Goal: Transaction & Acquisition: Purchase product/service

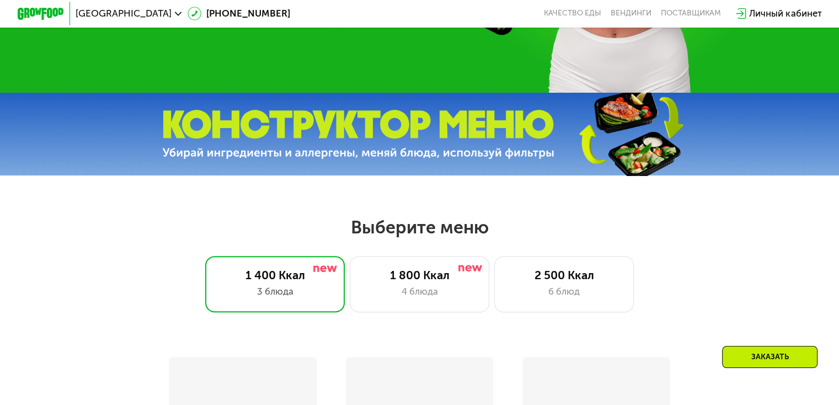
scroll to position [496, 0]
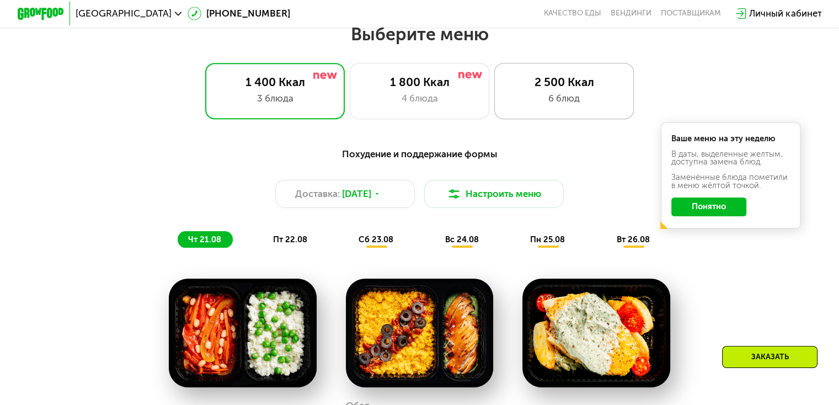
click at [566, 89] on div "2 500 Ккал" at bounding box center [563, 82] width 115 height 14
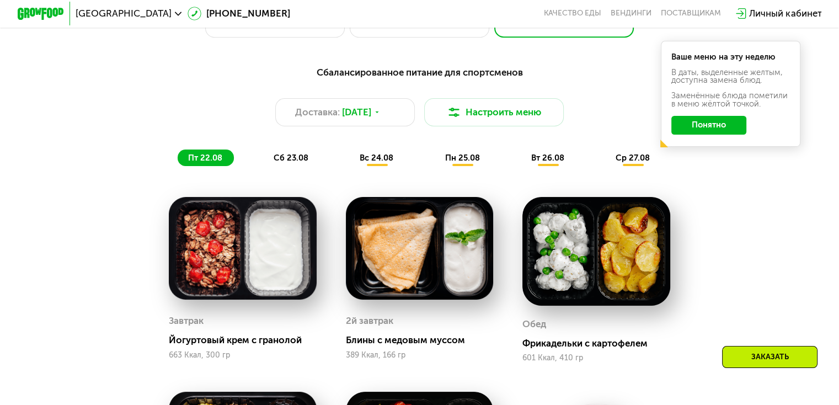
scroll to position [607, 0]
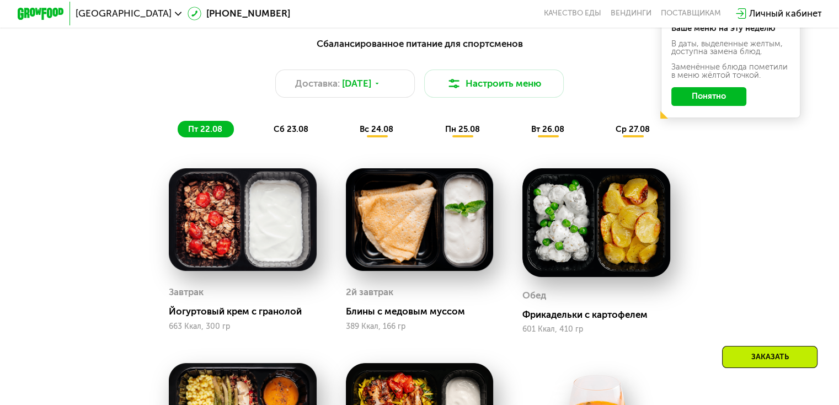
click at [290, 125] on div "Сбалансированное питание для спортсменов Доставка: [DATE] [GEOGRAPHIC_DATA] мен…" at bounding box center [419, 86] width 690 height 101
click at [293, 132] on span "сб 23.08" at bounding box center [291, 129] width 35 height 10
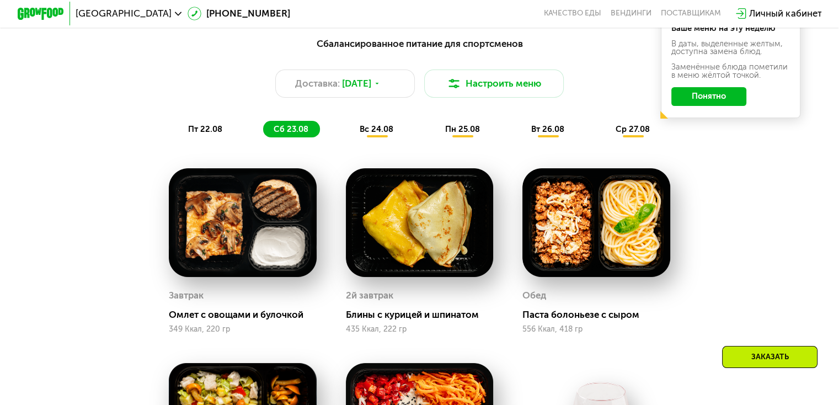
click at [389, 132] on span "вс 24.08" at bounding box center [377, 129] width 34 height 10
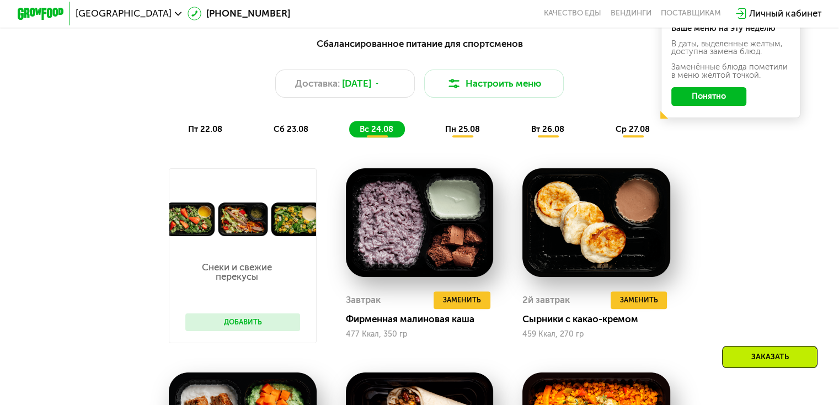
click at [468, 134] on span "пн 25.08" at bounding box center [462, 129] width 35 height 10
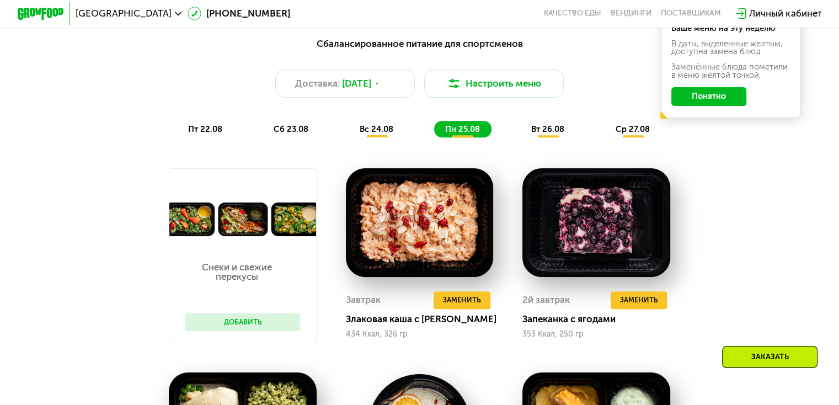
click at [547, 131] on span "вт 26.08" at bounding box center [547, 129] width 33 height 10
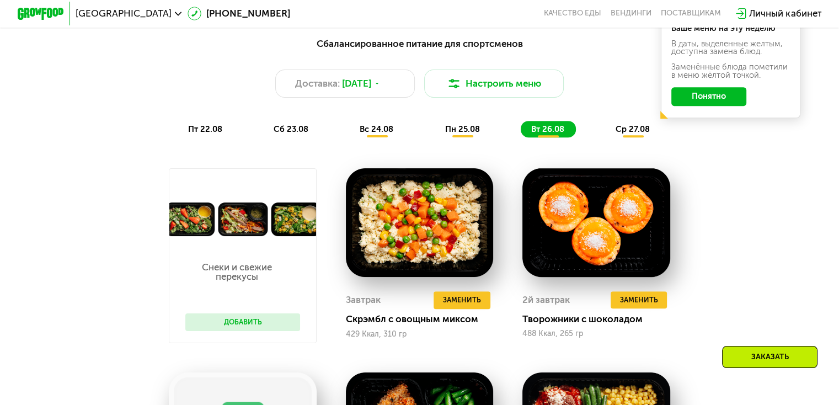
click at [635, 129] on span "ср 27.08" at bounding box center [633, 129] width 34 height 10
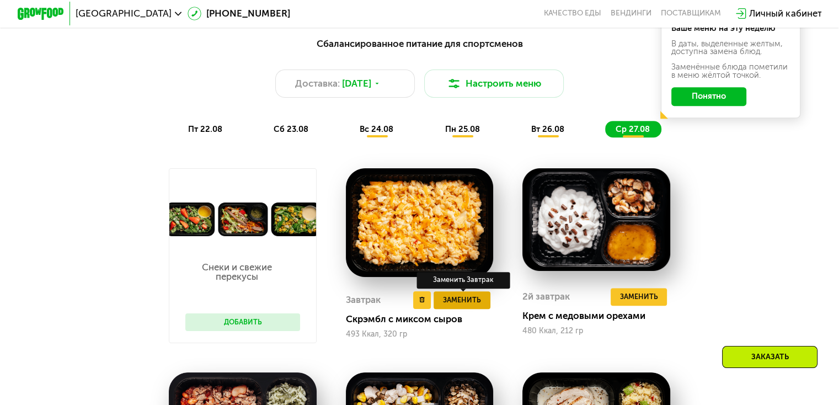
click at [477, 306] on span "Заменить" at bounding box center [462, 300] width 38 height 12
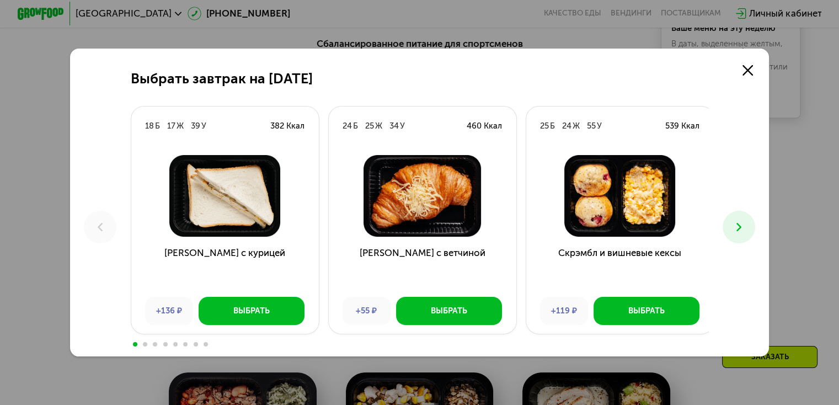
click at [746, 221] on icon at bounding box center [739, 227] width 14 height 14
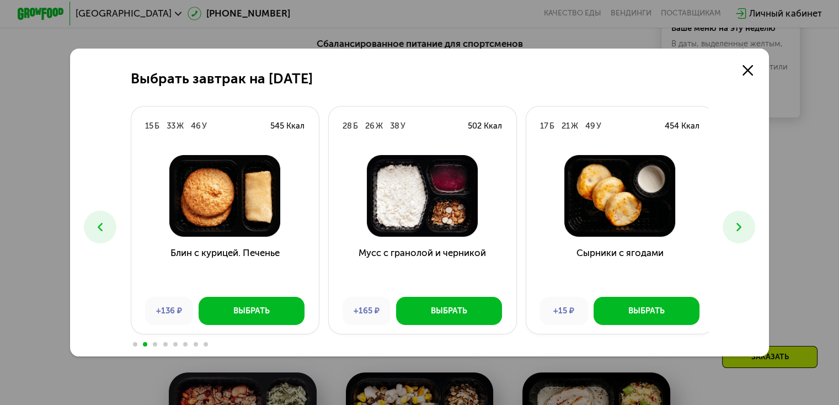
click at [746, 221] on icon at bounding box center [739, 227] width 14 height 14
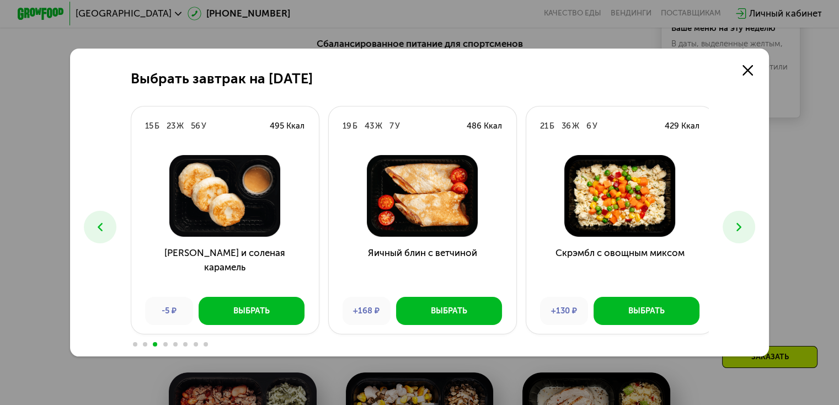
click at [746, 221] on icon at bounding box center [739, 227] width 14 height 14
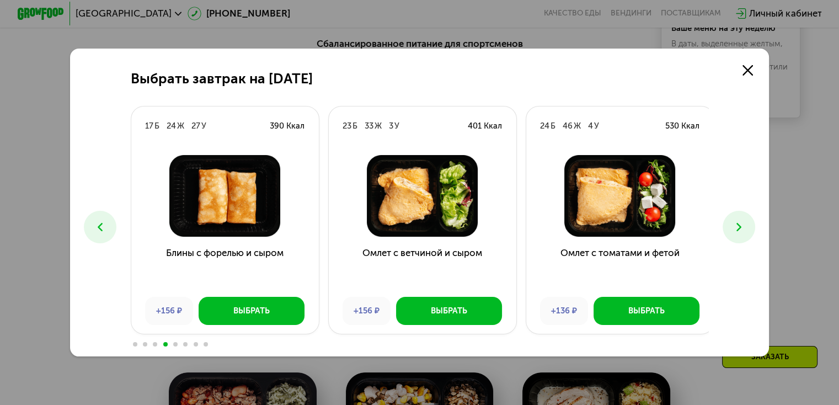
click at [746, 221] on icon at bounding box center [739, 227] width 14 height 14
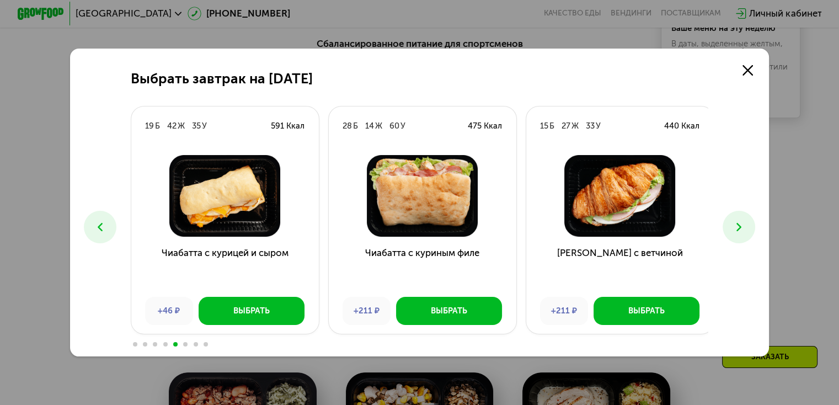
click at [746, 221] on icon at bounding box center [739, 227] width 14 height 14
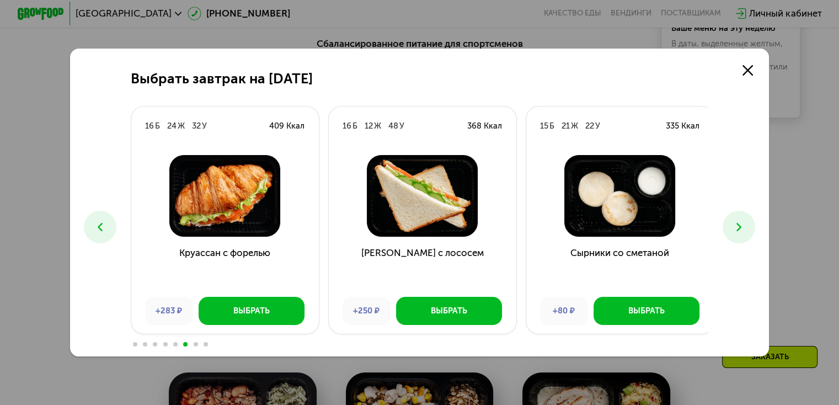
click at [746, 221] on icon at bounding box center [739, 227] width 14 height 14
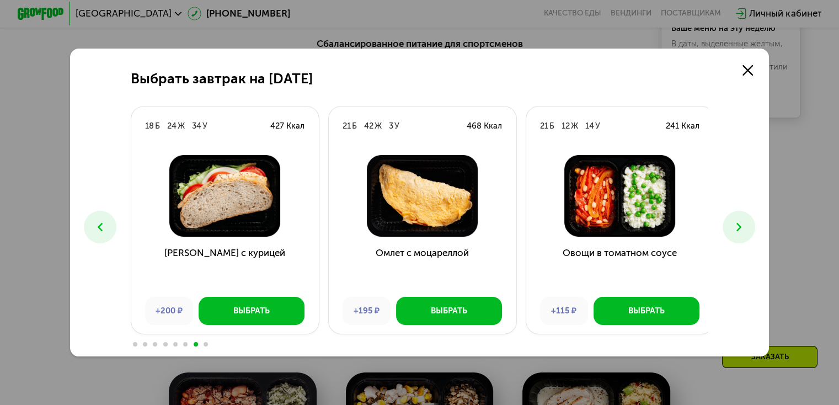
click at [746, 221] on icon at bounding box center [739, 227] width 14 height 14
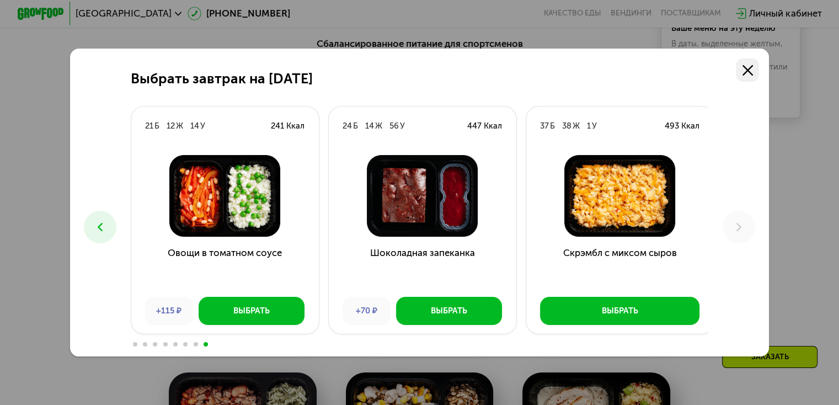
click at [753, 68] on icon at bounding box center [747, 70] width 10 height 10
